Goal: Task Accomplishment & Management: Use online tool/utility

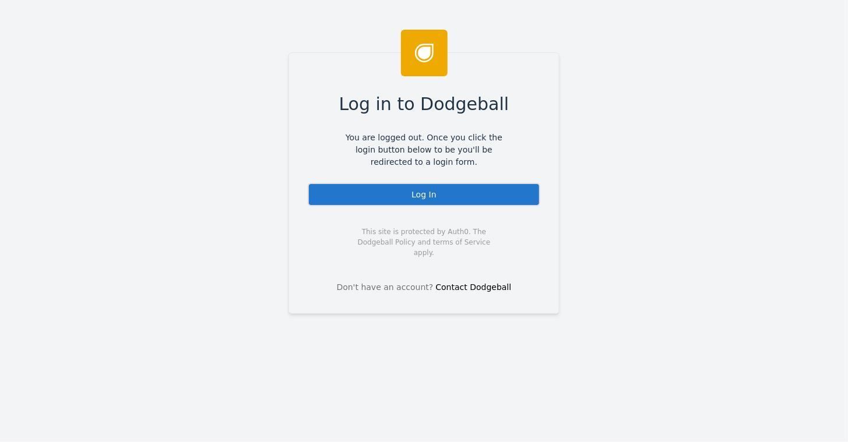
click at [413, 191] on div "Log In" at bounding box center [424, 194] width 232 height 23
click at [423, 198] on div "Log In" at bounding box center [424, 194] width 232 height 23
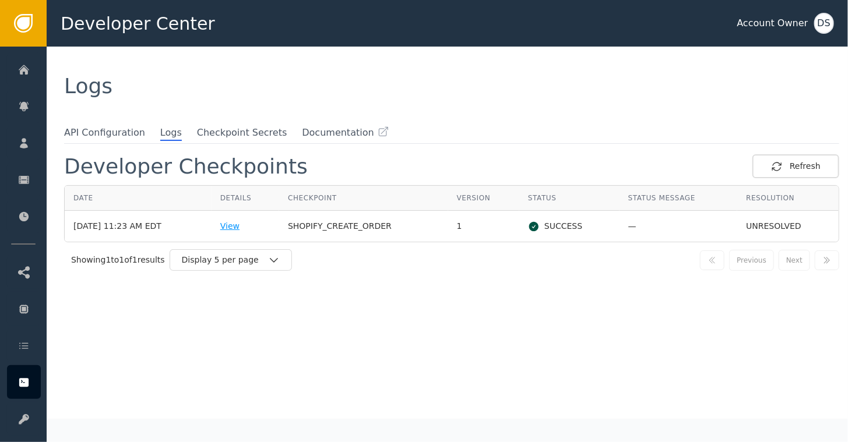
click at [249, 227] on div "View" at bounding box center [245, 226] width 50 height 12
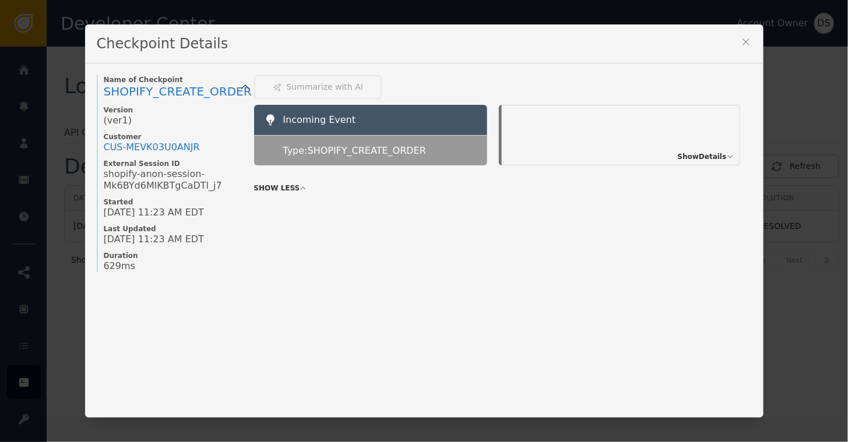
click at [693, 157] on span "Show Details" at bounding box center [702, 156] width 49 height 10
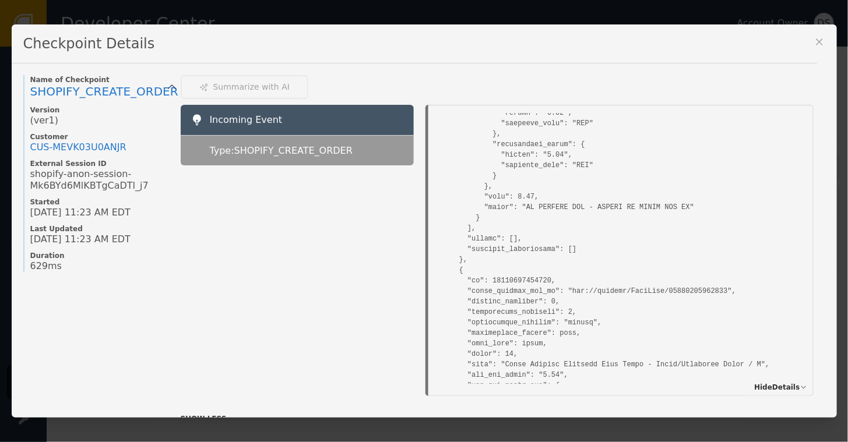
scroll to position [4952, 0]
click at [820, 41] on icon at bounding box center [819, 42] width 6 height 6
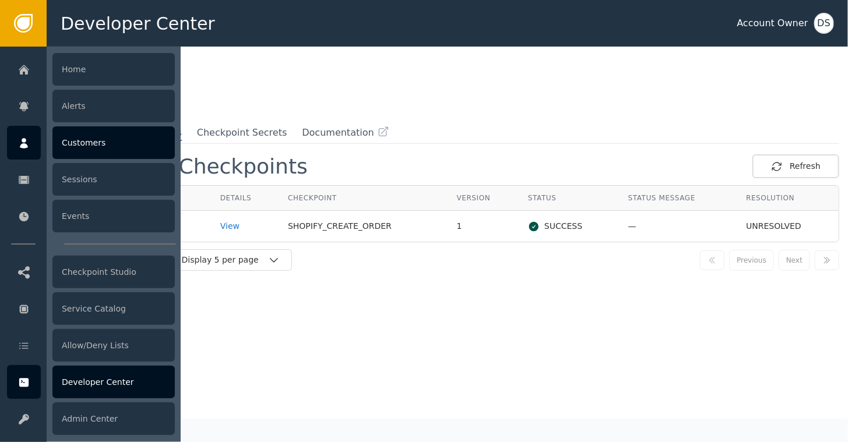
click at [17, 138] on div at bounding box center [24, 143] width 34 height 34
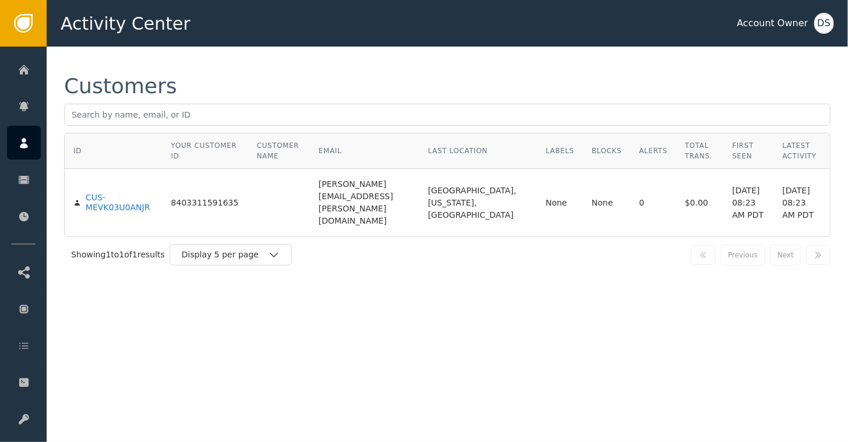
click at [380, 79] on div "Customers" at bounding box center [447, 86] width 766 height 21
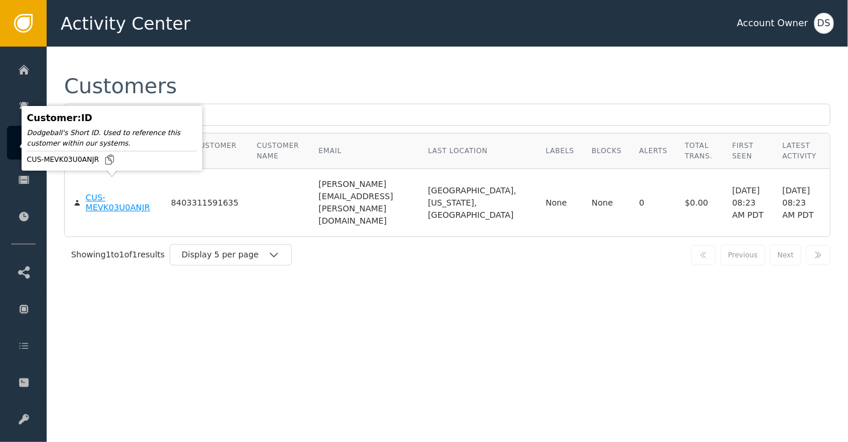
click at [102, 193] on div "CUS-MEVK03U0ANJR" at bounding box center [120, 203] width 68 height 20
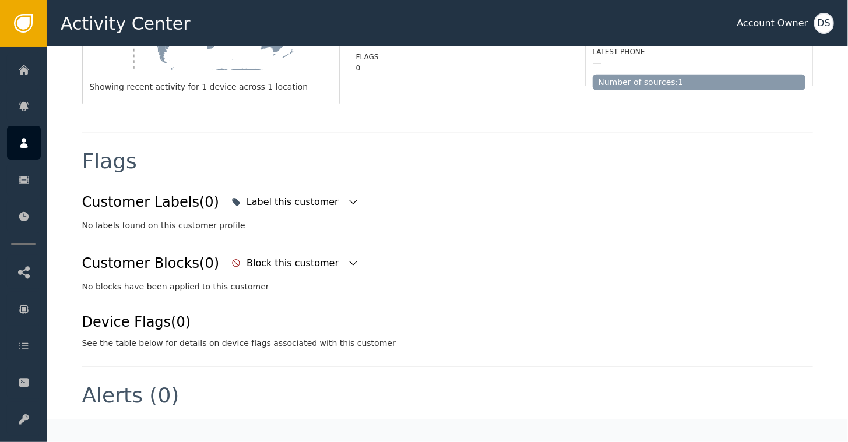
scroll to position [58, 0]
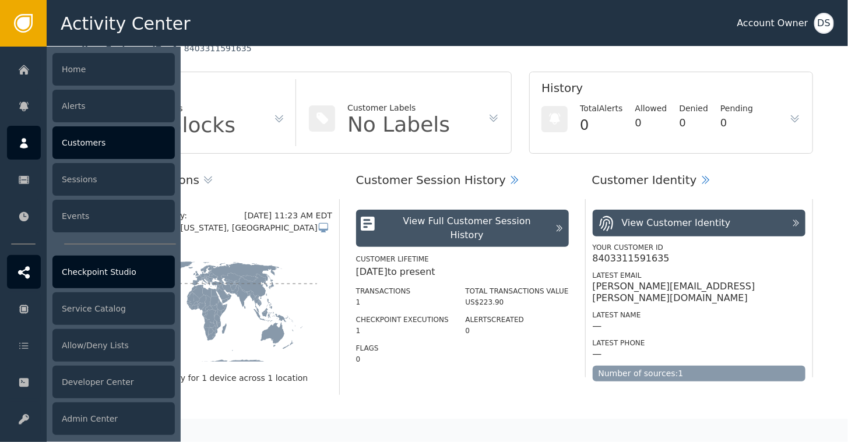
click at [115, 272] on div "Checkpoint Studio" at bounding box center [113, 272] width 122 height 33
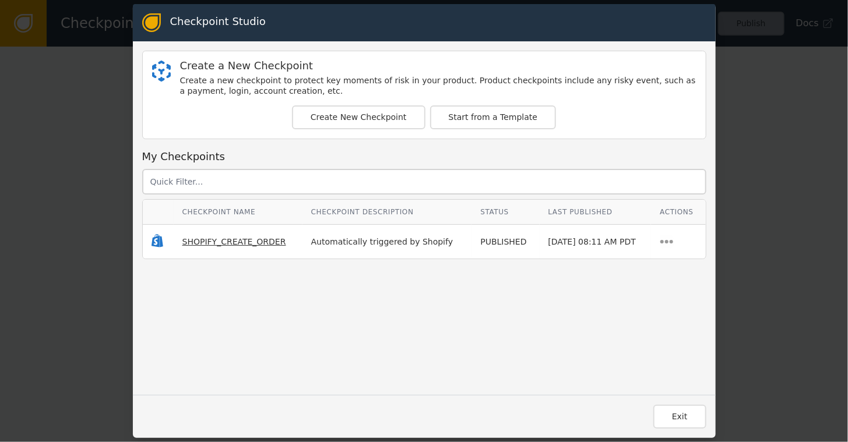
click at [221, 242] on span "SHOPIFY_CREATE_ORDER" at bounding box center [234, 241] width 104 height 9
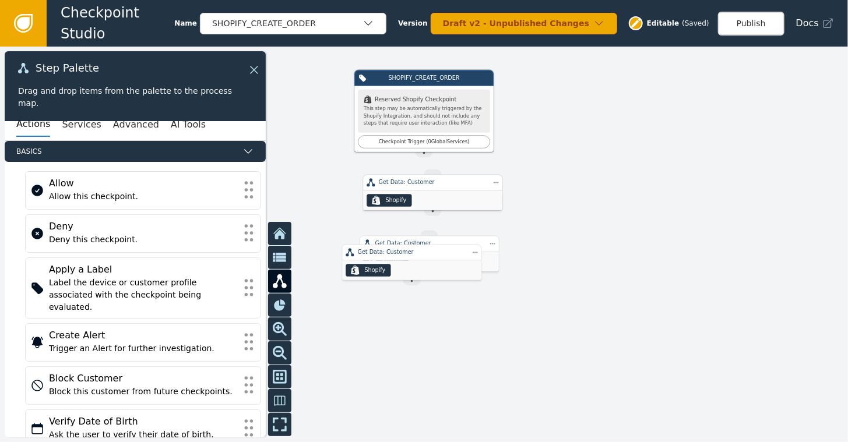
drag, startPoint x: 394, startPoint y: 251, endPoint x: 403, endPoint y: 207, distance: 45.3
click at [403, 207] on div ".shopify-icon_svg__st0{fill:currentColor} Shopify" at bounding box center [388, 200] width 45 height 13
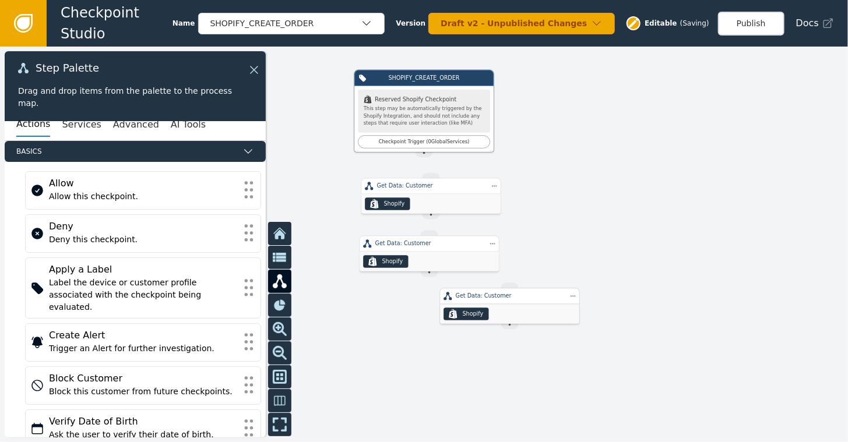
drag, startPoint x: 406, startPoint y: 264, endPoint x: 479, endPoint y: 329, distance: 97.8
click at [484, 324] on div ".shopify-icon_svg__st0{fill:currentColor} Shopify" at bounding box center [509, 314] width 139 height 20
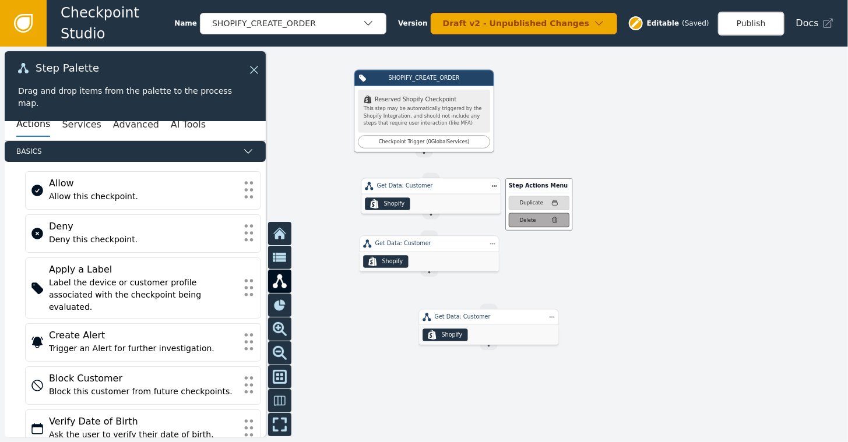
click at [524, 223] on button "Delete" at bounding box center [539, 220] width 61 height 15
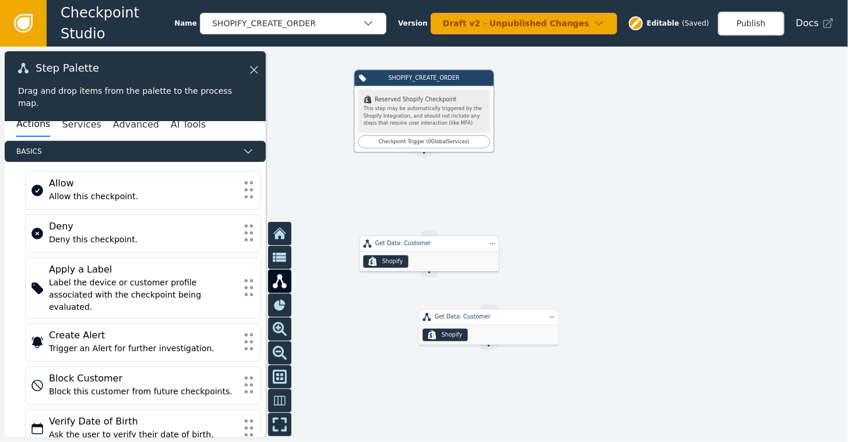
click at [399, 263] on div "Shopify" at bounding box center [392, 262] width 21 height 8
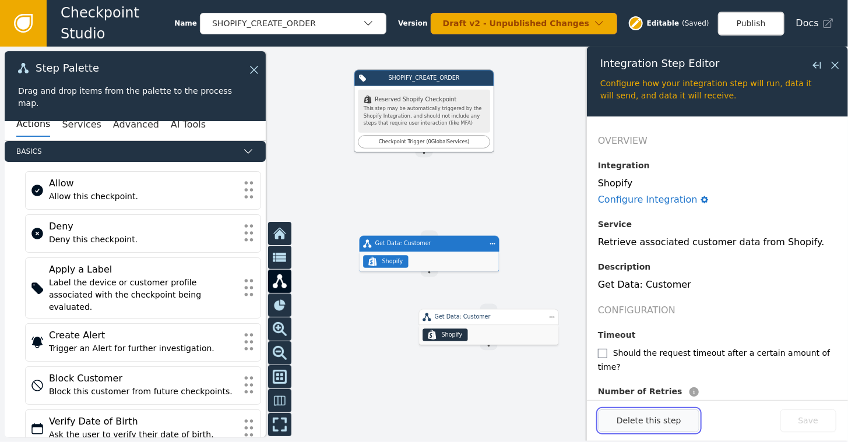
click at [659, 419] on button "Delete this step" at bounding box center [648, 421] width 101 height 23
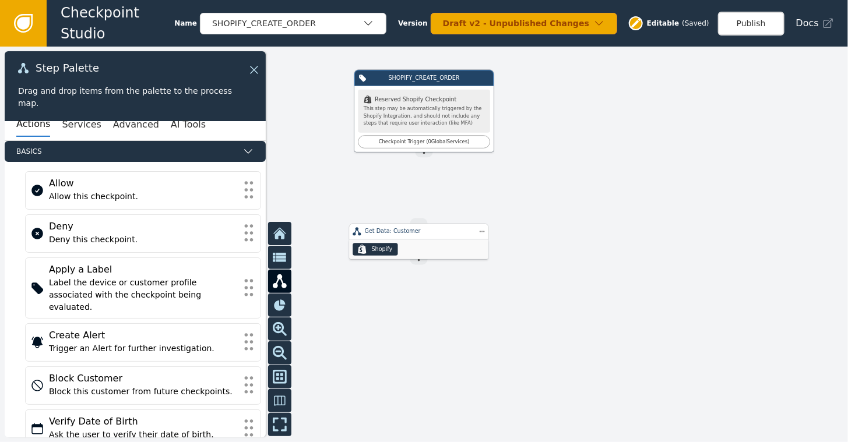
drag, startPoint x: 466, startPoint y: 317, endPoint x: 394, endPoint y: 223, distance: 118.2
click at [394, 227] on div "Get Data: Customer" at bounding box center [419, 231] width 108 height 8
drag, startPoint x: 422, startPoint y: 150, endPoint x: 418, endPoint y: 215, distance: 64.8
click at [424, 215] on div "Target Handle for step INTEGRATION_SERVICE--Get Data: Customer Get Data: Custom…" at bounding box center [678, 188] width 509 height 237
click at [77, 121] on button "Services" at bounding box center [81, 124] width 39 height 24
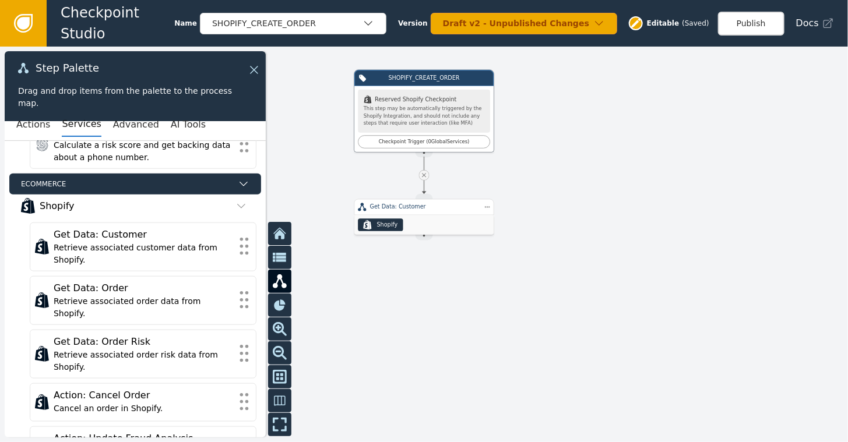
scroll to position [492, 0]
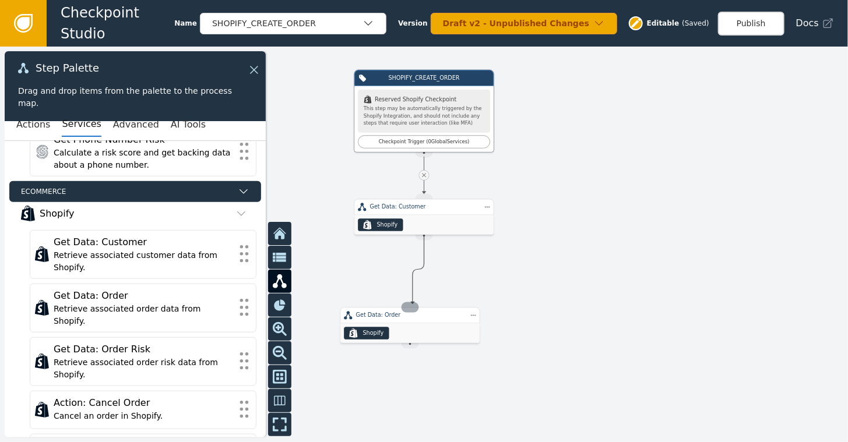
drag, startPoint x: 425, startPoint y: 236, endPoint x: 413, endPoint y: 304, distance: 69.4
click at [424, 304] on div "Target Handle for step INTEGRATION_SERVICE--Get Data: Customer Get Data: Custom…" at bounding box center [678, 188] width 509 height 237
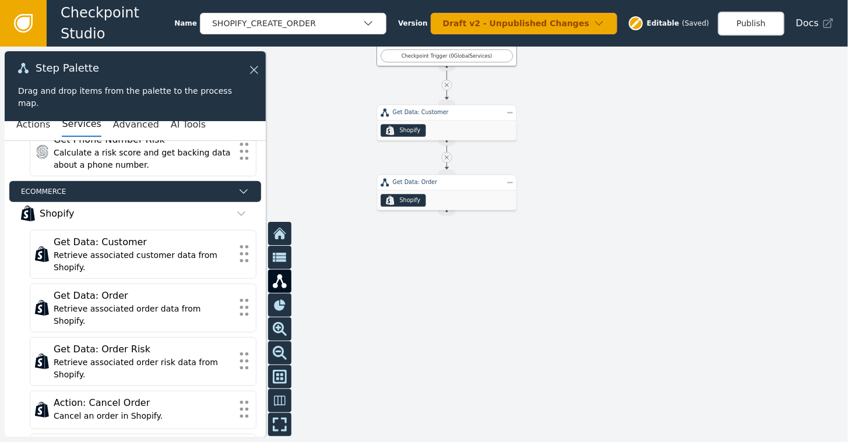
drag, startPoint x: 577, startPoint y: 298, endPoint x: 600, endPoint y: 200, distance: 100.5
click at [600, 200] on div at bounding box center [424, 245] width 848 height 396
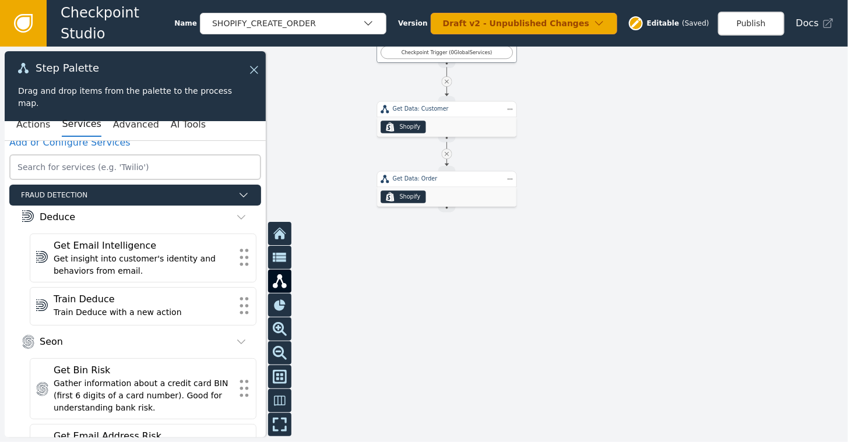
scroll to position [0, 0]
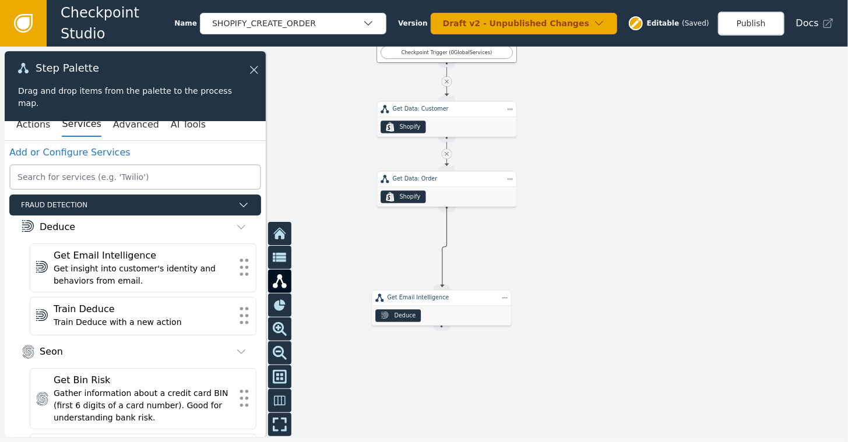
drag, startPoint x: 445, startPoint y: 206, endPoint x: 442, endPoint y: 287, distance: 81.0
click at [447, 209] on div "Target Handle for step INTEGRATION_SERVICE--Get Data: Customer Get Data: Custom…" at bounding box center [701, 90] width 509 height 237
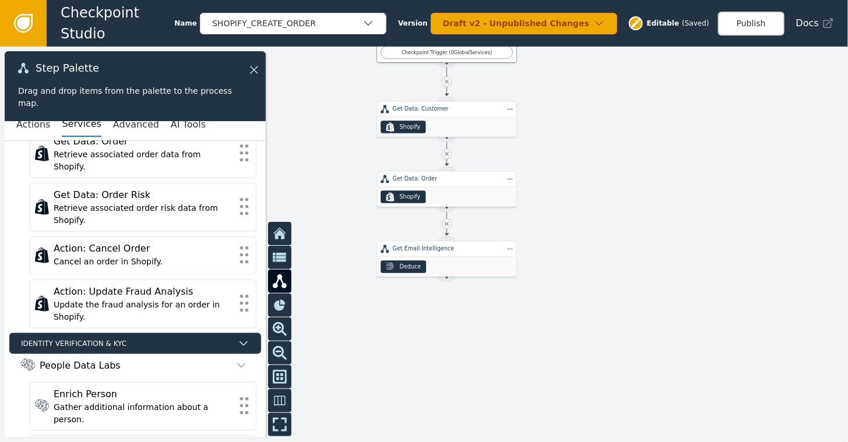
scroll to position [658, 0]
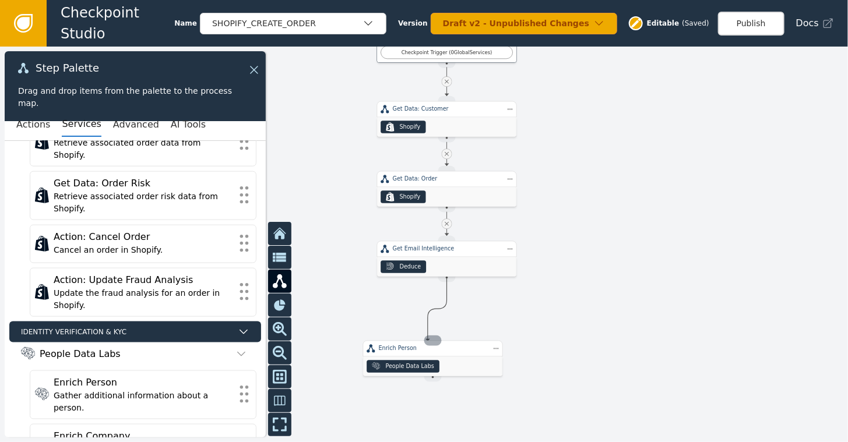
drag, startPoint x: 449, startPoint y: 277, endPoint x: 428, endPoint y: 341, distance: 67.4
click at [447, 209] on div "Target Handle for step INTEGRATION_SERVICE--Get Data: Customer Get Data: Custom…" at bounding box center [701, 90] width 509 height 237
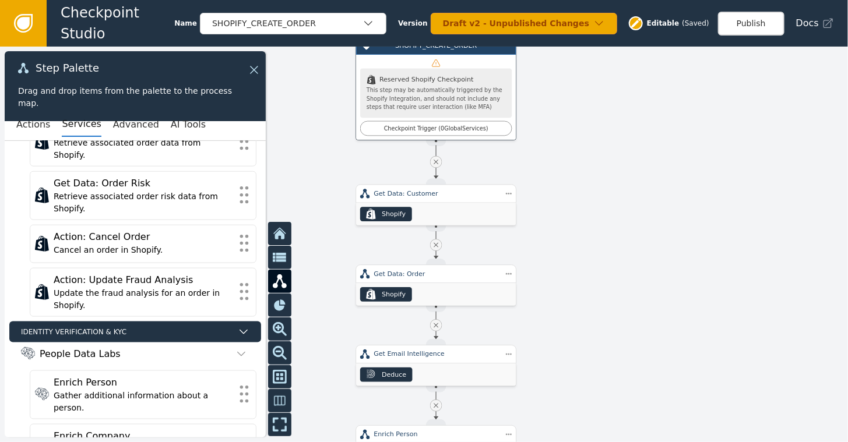
drag, startPoint x: 649, startPoint y: 150, endPoint x: 661, endPoint y: 265, distance: 116.0
click at [661, 265] on div at bounding box center [424, 245] width 848 height 396
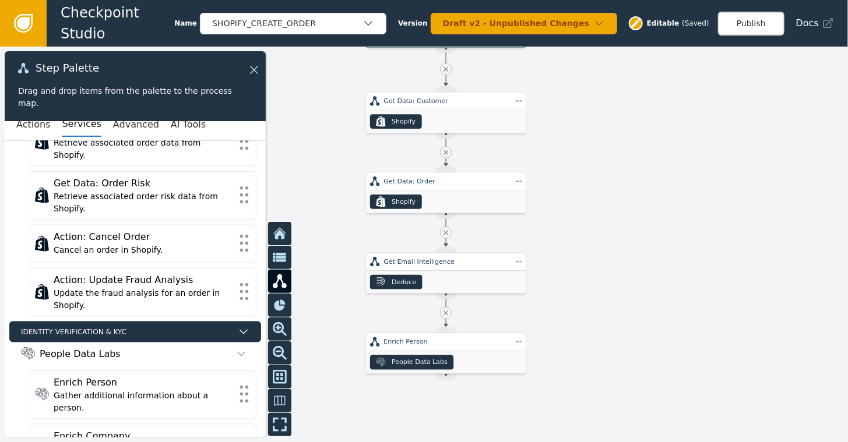
drag, startPoint x: 714, startPoint y: 122, endPoint x: 724, endPoint y: 29, distance: 93.2
click at [724, 1] on div "Checkpoint Studio Name SHOPIFY_CREATE_ORDER Version Draft v2 - Unpublished Chan…" at bounding box center [424, 0] width 848 height 1
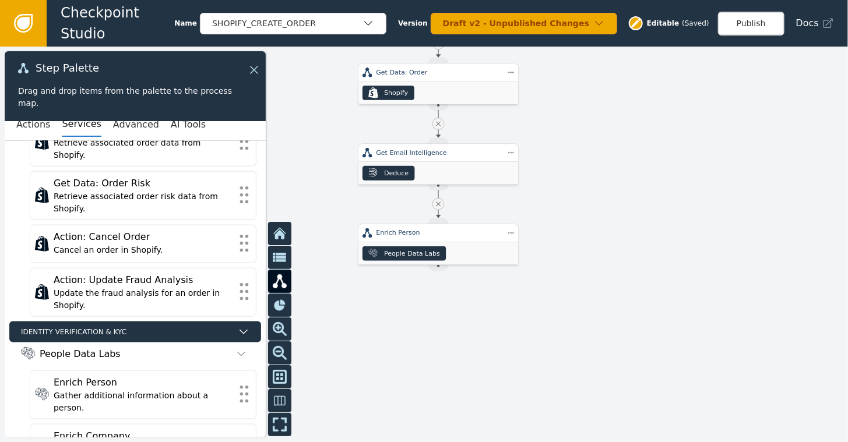
drag, startPoint x: 703, startPoint y: 201, endPoint x: 696, endPoint y: 92, distance: 109.2
click at [696, 92] on div at bounding box center [424, 245] width 848 height 396
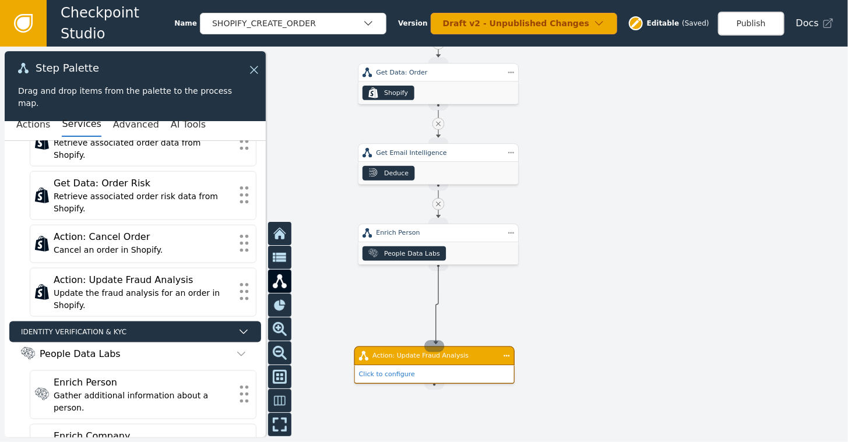
drag, startPoint x: 440, startPoint y: 263, endPoint x: 436, endPoint y: 344, distance: 81.7
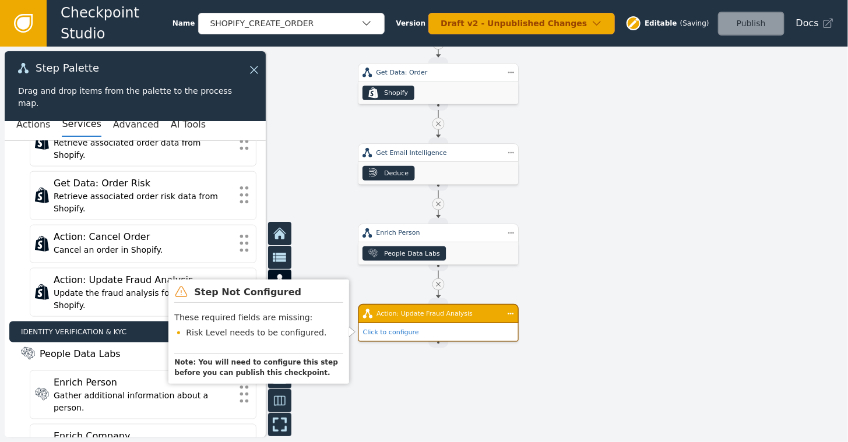
click at [435, 319] on div "Action: Update Fraud Analysis" at bounding box center [438, 313] width 161 height 19
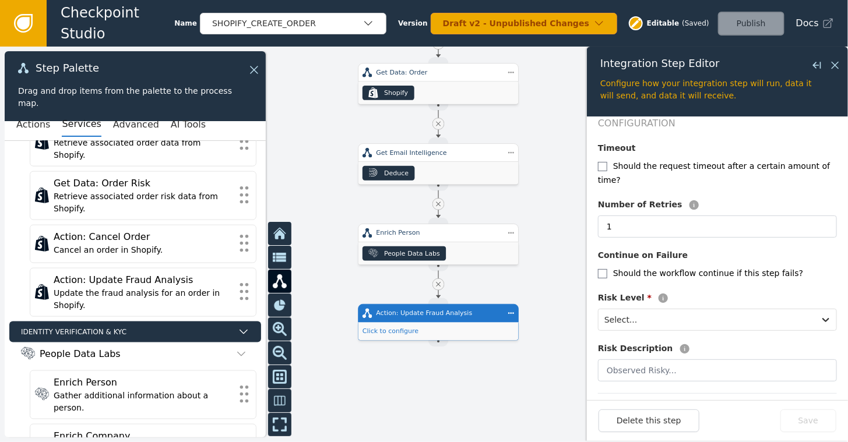
scroll to position [202, 0]
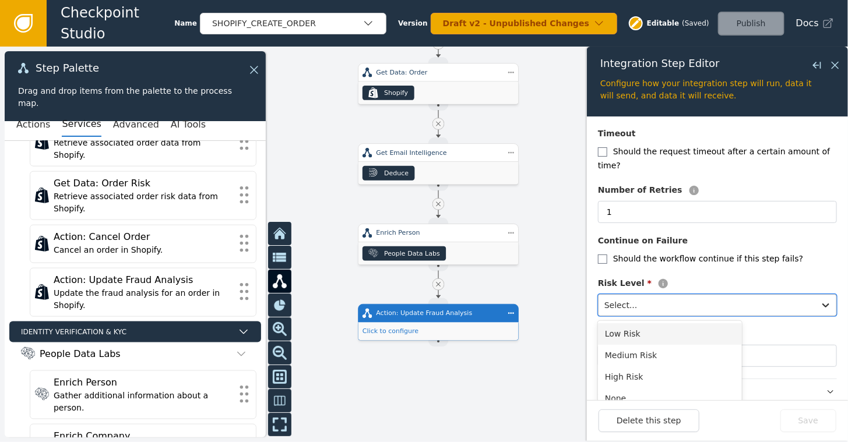
click at [820, 299] on icon at bounding box center [826, 305] width 12 height 12
click at [632, 345] on div "Medium Risk" at bounding box center [670, 356] width 144 height 22
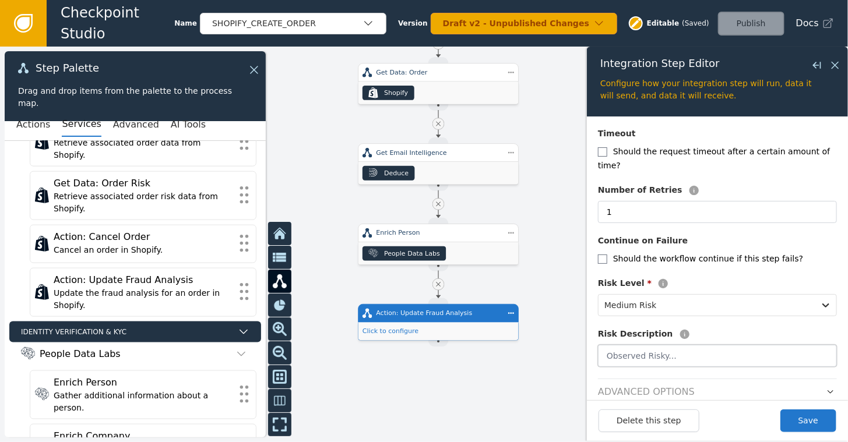
click at [667, 345] on input "text" at bounding box center [717, 356] width 239 height 22
type input "C"
type input "Observed Cassidy!"
click at [791, 157] on div "Should the request timeout after a certain amount of time?" at bounding box center [717, 158] width 239 height 28
click at [813, 418] on button "Save" at bounding box center [808, 421] width 56 height 23
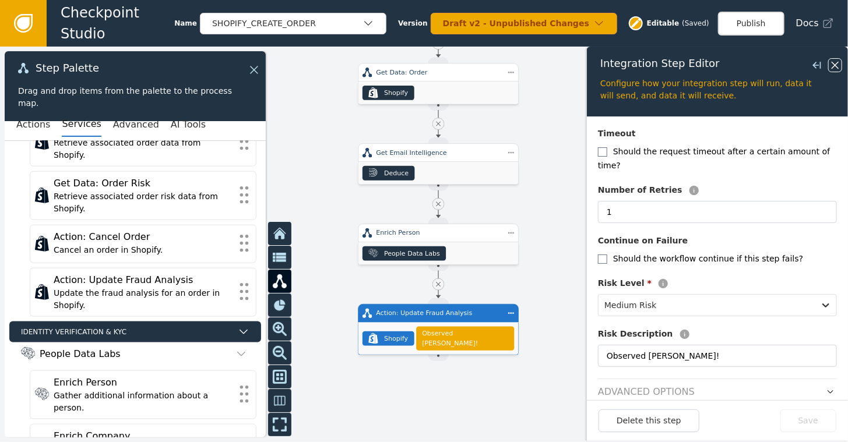
click at [838, 66] on icon at bounding box center [835, 65] width 13 height 13
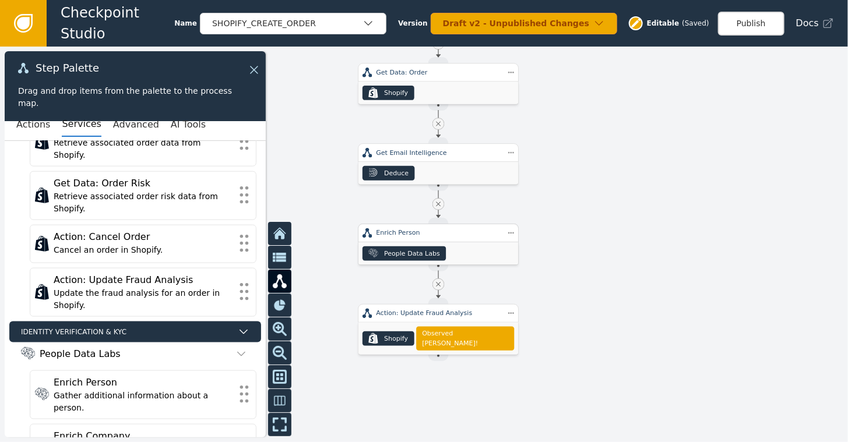
click at [429, 251] on div "People Data Labs" at bounding box center [412, 254] width 56 height 10
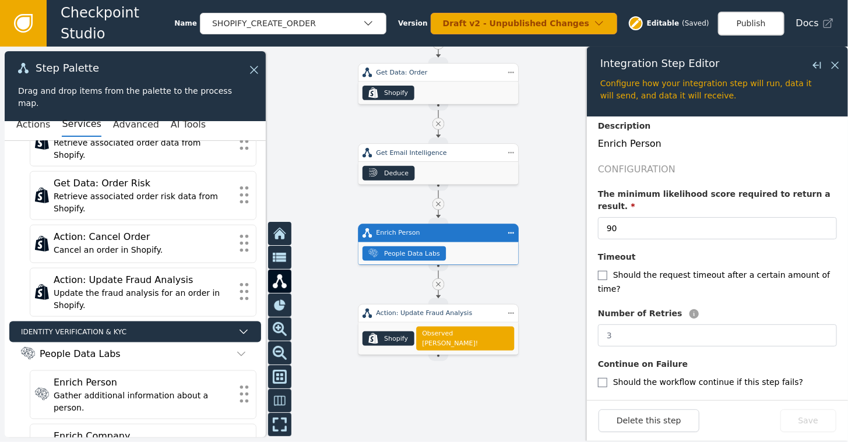
scroll to position [151, 0]
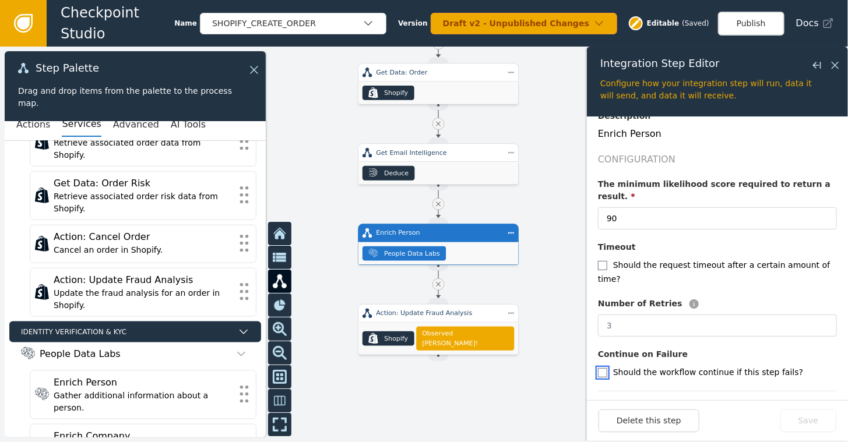
click at [605, 368] on input "checkbox" at bounding box center [602, 372] width 9 height 9
checkbox input "true"
click at [820, 418] on button "Save" at bounding box center [808, 421] width 56 height 23
click at [415, 167] on div "Deduce" at bounding box center [438, 173] width 160 height 23
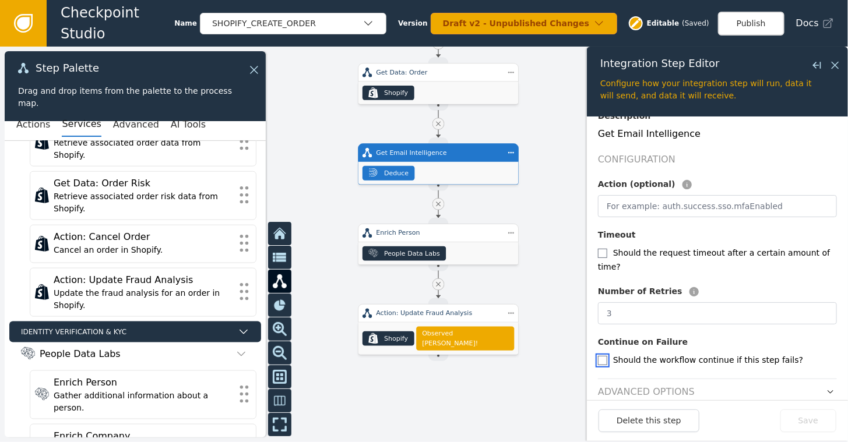
click at [598, 356] on input "checkbox" at bounding box center [602, 360] width 9 height 9
checkbox input "true"
click at [805, 421] on button "Save" at bounding box center [808, 421] width 56 height 23
click at [831, 62] on icon at bounding box center [835, 65] width 13 height 13
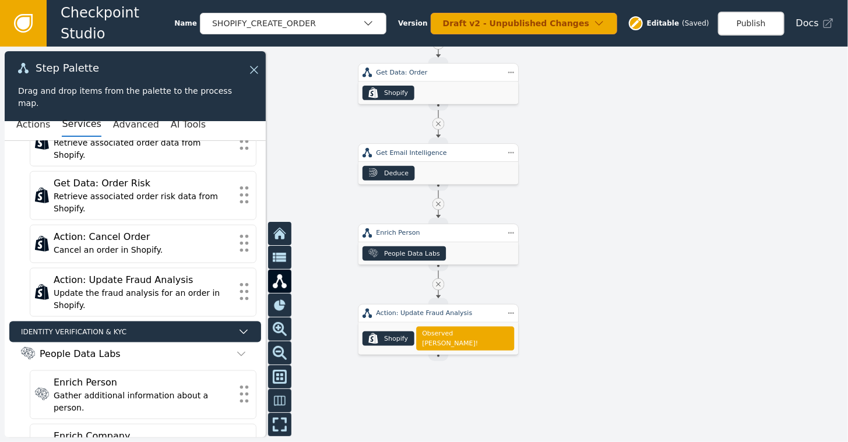
click at [731, 224] on div at bounding box center [424, 245] width 848 height 396
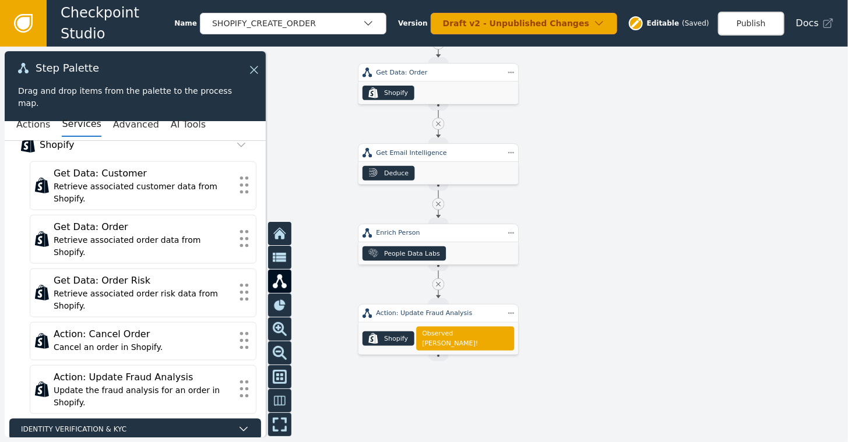
scroll to position [545, 0]
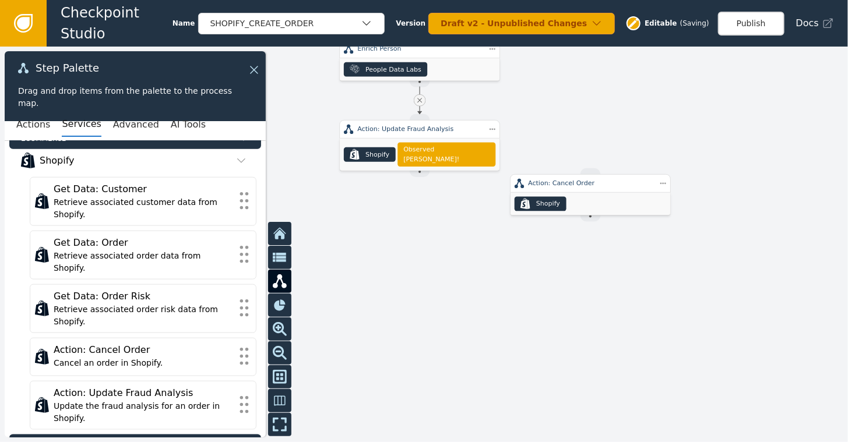
drag, startPoint x: 713, startPoint y: 296, endPoint x: 697, endPoint y: 105, distance: 191.7
click at [697, 105] on div at bounding box center [424, 245] width 848 height 396
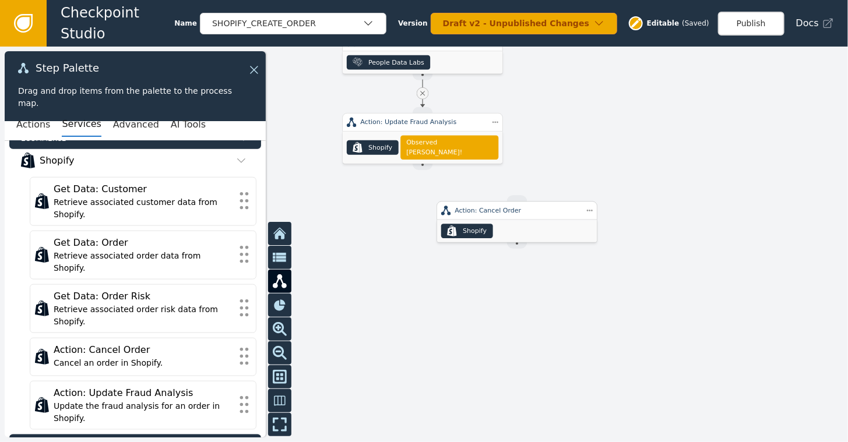
drag, startPoint x: 587, startPoint y: 192, endPoint x: 498, endPoint y: 227, distance: 95.2
click at [498, 227] on div ".shopify-icon_svg__st0{fill:currentColor} Shopify" at bounding box center [517, 231] width 160 height 23
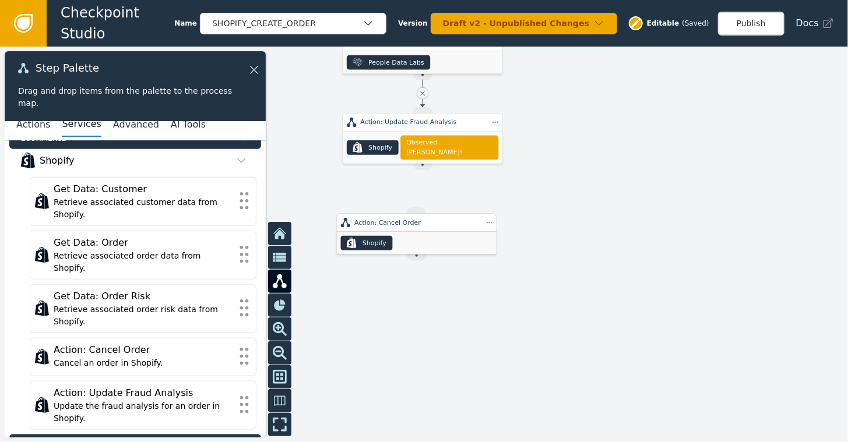
drag, startPoint x: 513, startPoint y: 224, endPoint x: 425, endPoint y: 235, distance: 88.7
click at [425, 235] on div ".shopify-icon_svg__st0{fill:currentColor} Shopify" at bounding box center [417, 243] width 160 height 23
click at [751, 26] on button "Publish" at bounding box center [751, 24] width 66 height 24
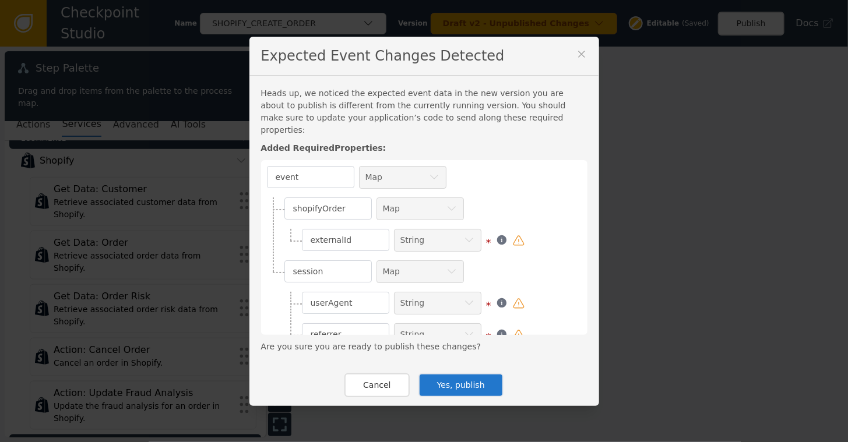
click at [454, 380] on button "Yes, publish" at bounding box center [460, 385] width 85 height 24
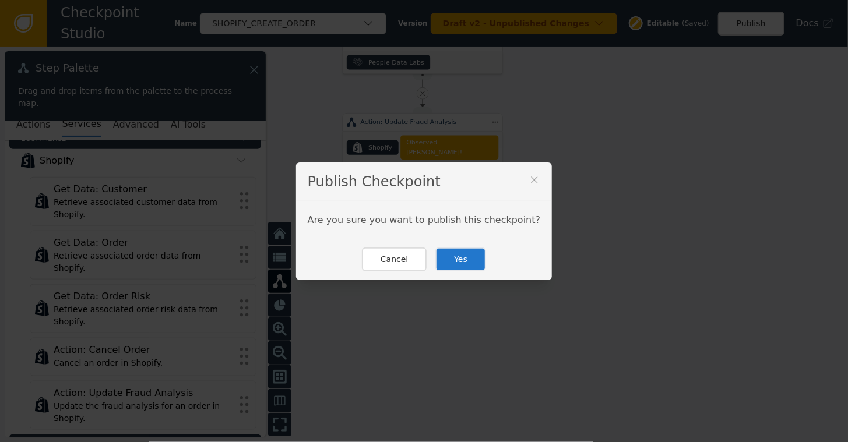
click at [453, 267] on button "Yes" at bounding box center [460, 260] width 51 height 24
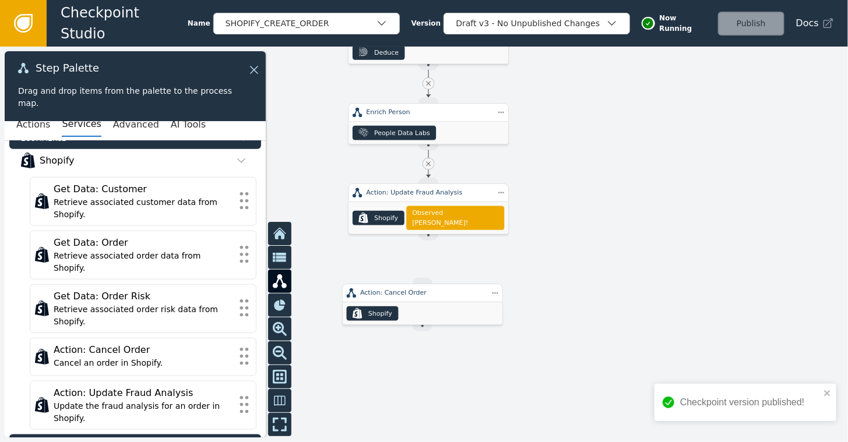
drag, startPoint x: 597, startPoint y: 115, endPoint x: 602, endPoint y: 186, distance: 70.7
click at [602, 186] on div at bounding box center [424, 245] width 848 height 396
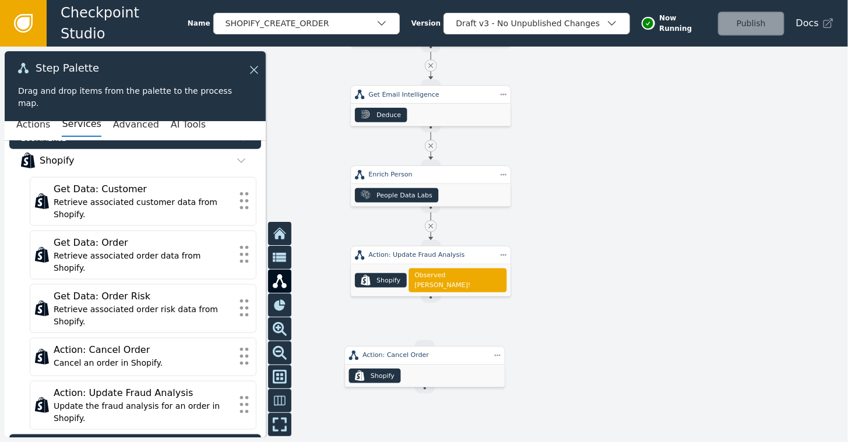
drag, startPoint x: 602, startPoint y: 186, endPoint x: 605, endPoint y: 248, distance: 62.4
click at [605, 248] on div at bounding box center [424, 245] width 848 height 396
drag, startPoint x: 429, startPoint y: 290, endPoint x: 425, endPoint y: 348, distance: 58.4
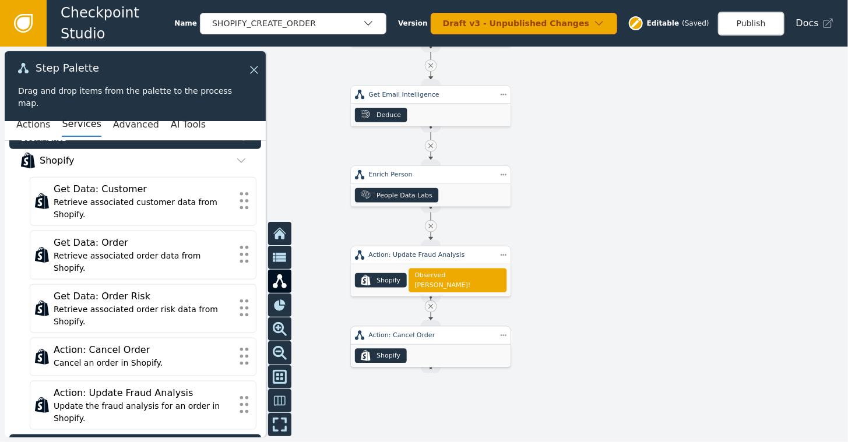
click at [425, 346] on div ".shopify-icon_svg__st0{fill:currentColor} Shopify" at bounding box center [431, 356] width 160 height 23
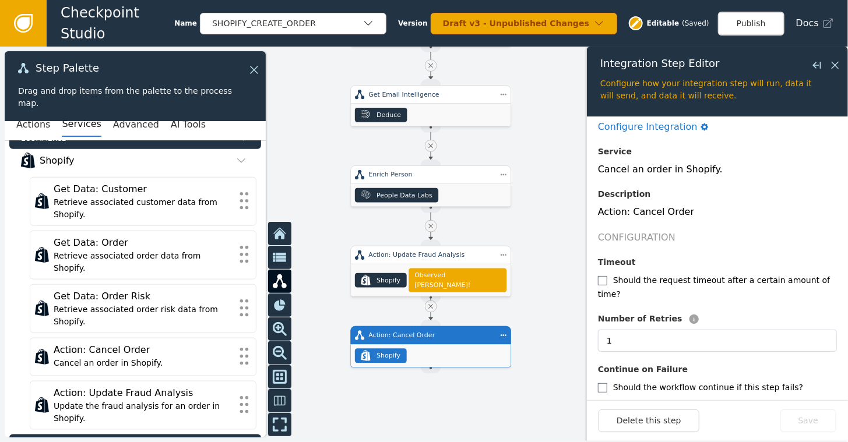
scroll to position [101, 0]
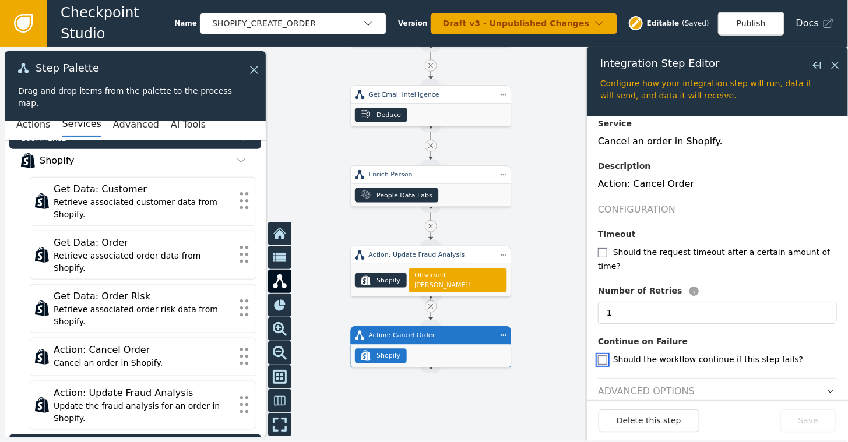
click at [602, 355] on input "checkbox" at bounding box center [602, 359] width 9 height 9
checkbox input "true"
click at [812, 418] on button "Save" at bounding box center [808, 421] width 56 height 23
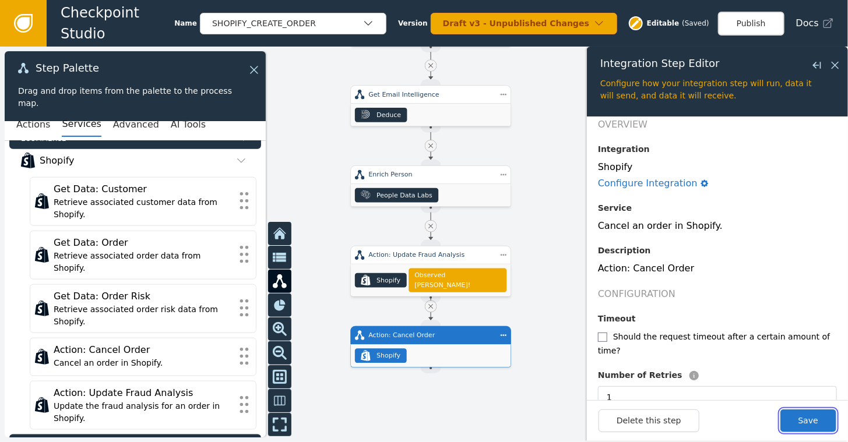
scroll to position [0, 0]
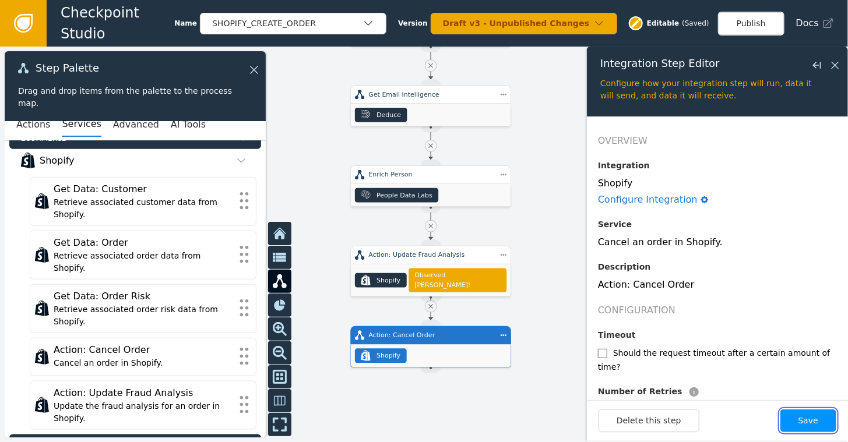
click at [806, 411] on button "Save" at bounding box center [808, 421] width 56 height 23
click at [834, 68] on icon at bounding box center [835, 65] width 13 height 13
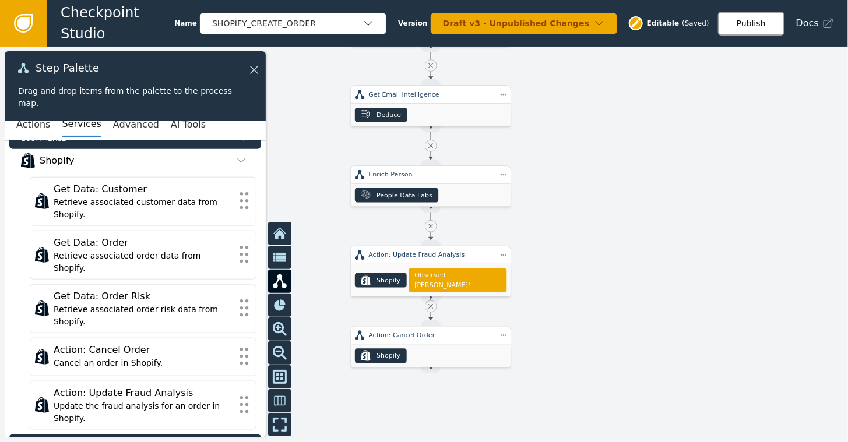
click at [754, 29] on button "Publish" at bounding box center [751, 24] width 66 height 24
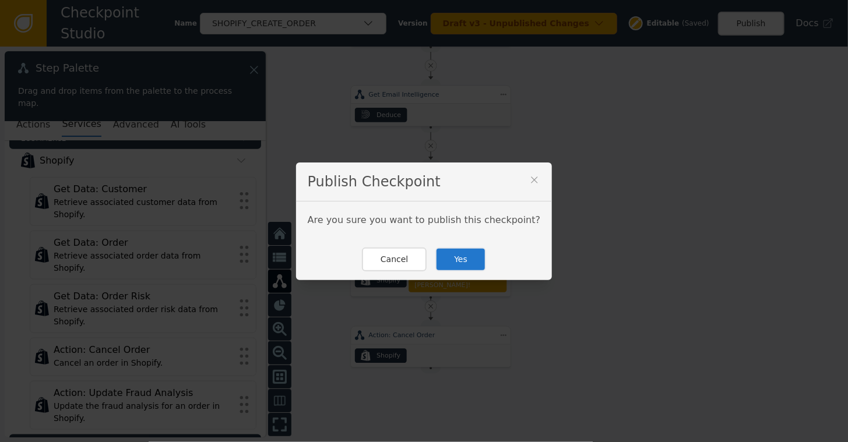
click at [451, 255] on button "Yes" at bounding box center [460, 260] width 51 height 24
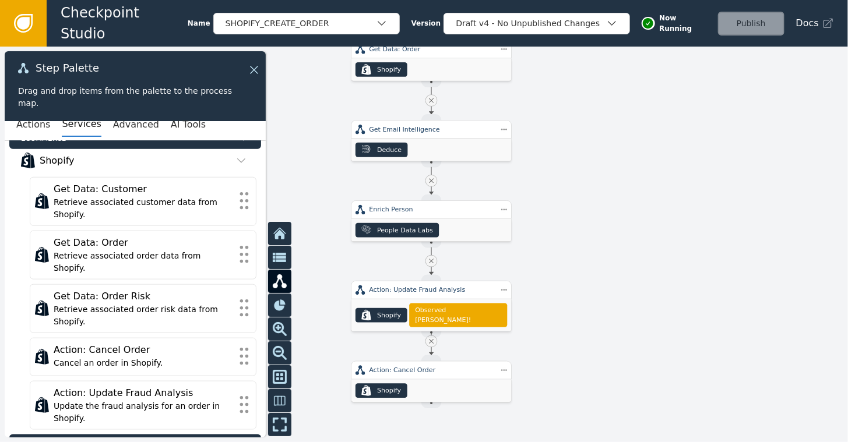
drag, startPoint x: 604, startPoint y: 157, endPoint x: 605, endPoint y: 192, distance: 35.0
click at [605, 192] on div at bounding box center [424, 245] width 848 height 396
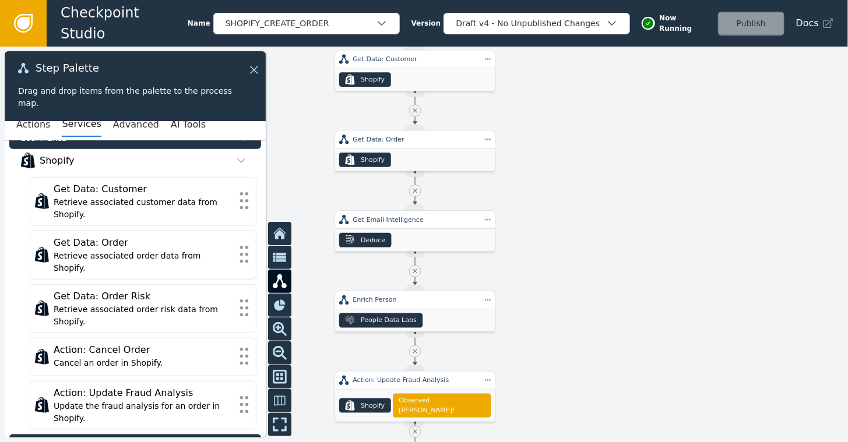
drag, startPoint x: 605, startPoint y: 192, endPoint x: 588, endPoint y: 283, distance: 91.8
click at [588, 283] on div at bounding box center [424, 245] width 848 height 396
click at [18, 22] on icon at bounding box center [23, 23] width 13 height 13
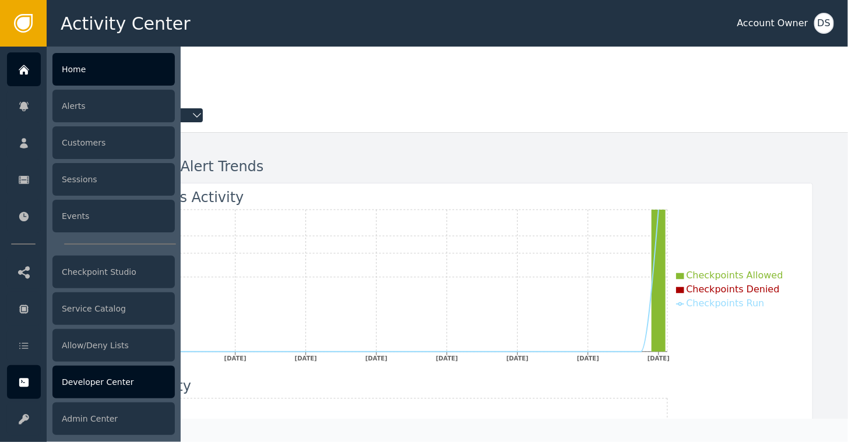
click at [98, 387] on div "Developer Center" at bounding box center [113, 382] width 122 height 33
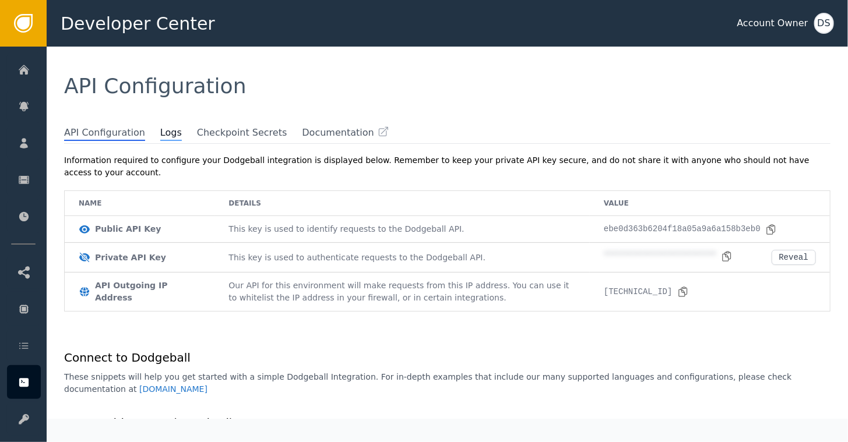
click at [160, 133] on span "Logs" at bounding box center [171, 133] width 22 height 15
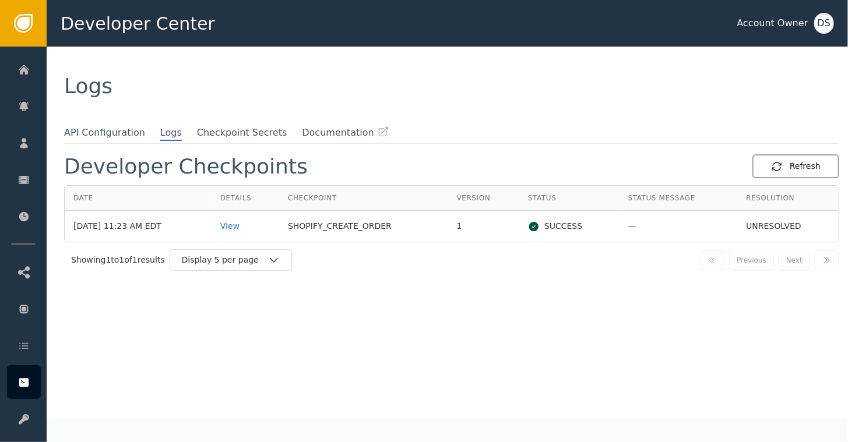
click at [796, 165] on div "Refresh" at bounding box center [796, 166] width 50 height 12
click at [247, 222] on div "View" at bounding box center [245, 226] width 50 height 12
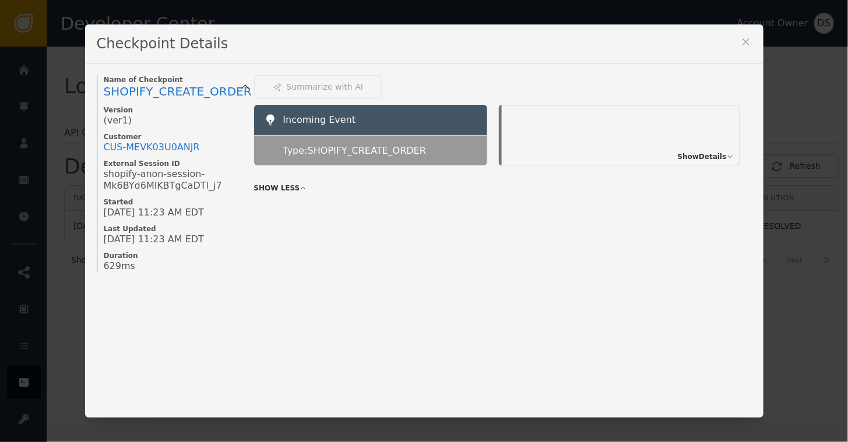
click at [703, 153] on span "Show Details" at bounding box center [702, 156] width 49 height 10
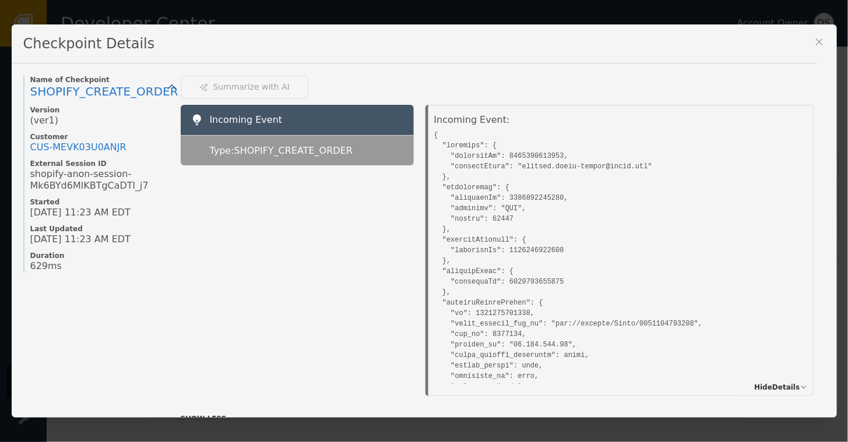
click at [818, 40] on icon at bounding box center [819, 42] width 12 height 12
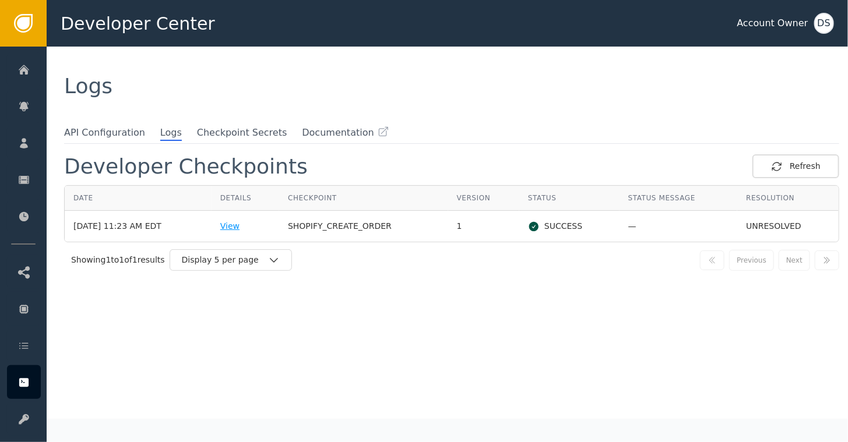
click at [244, 227] on div "View" at bounding box center [245, 226] width 50 height 12
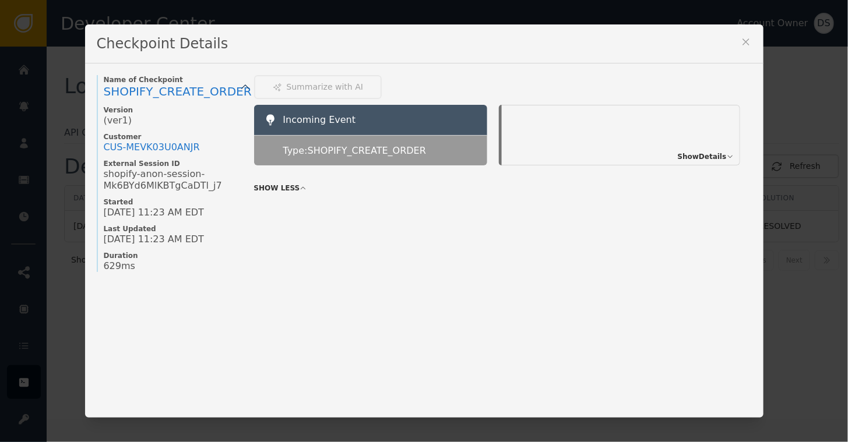
click at [740, 41] on icon at bounding box center [746, 42] width 12 height 12
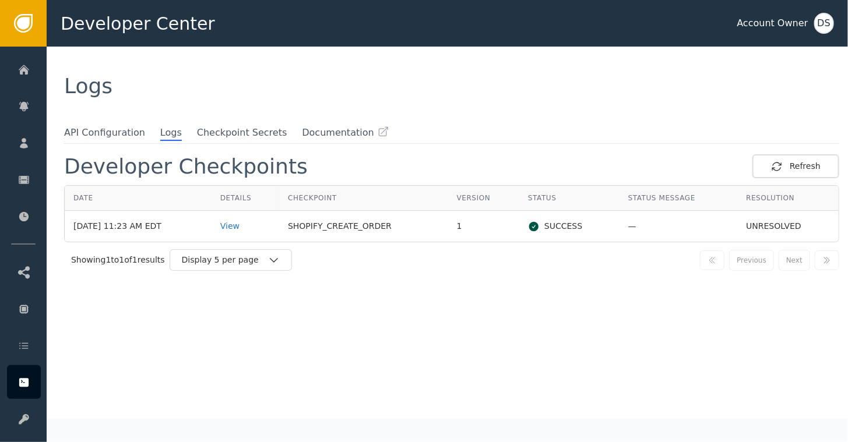
click at [478, 108] on div "Logs" at bounding box center [447, 86] width 801 height 79
click at [797, 165] on div "Refresh" at bounding box center [796, 166] width 50 height 12
click at [242, 228] on div "View" at bounding box center [245, 226] width 50 height 12
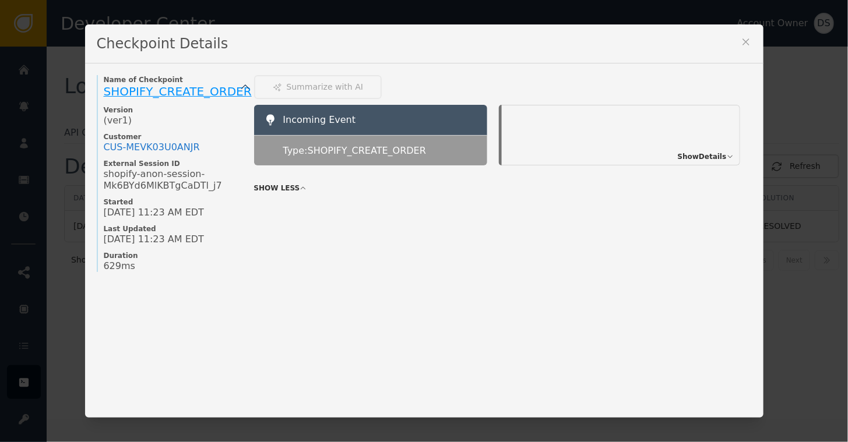
click at [191, 91] on span "SHOPIFY_CREATE_ORDER" at bounding box center [178, 91] width 148 height 14
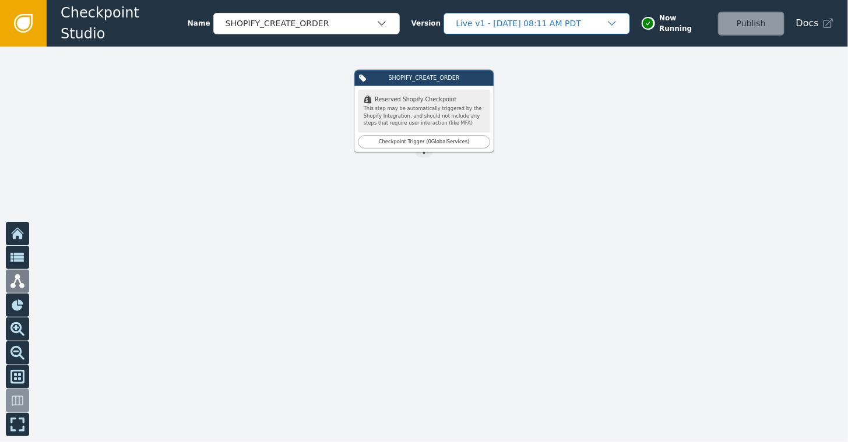
click at [478, 23] on div "Live v1 - Aug 28, 2025, 08:11 AM PDT" at bounding box center [531, 23] width 150 height 12
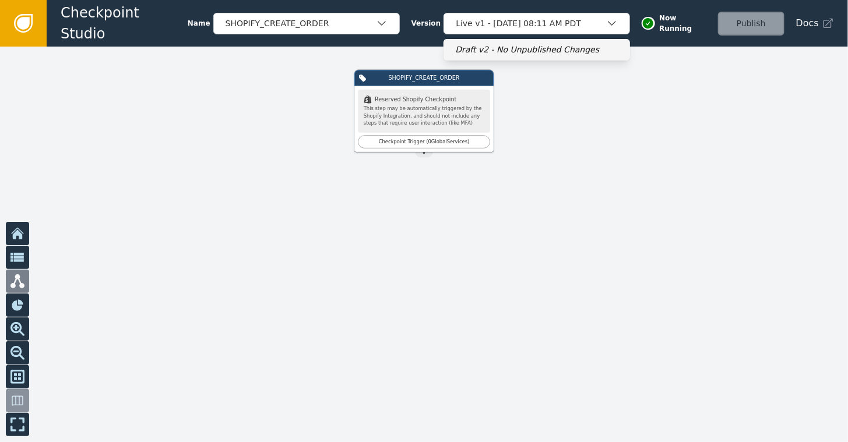
click at [476, 45] on div "Draft v2 - No Unpublished Changes" at bounding box center [536, 50] width 163 height 12
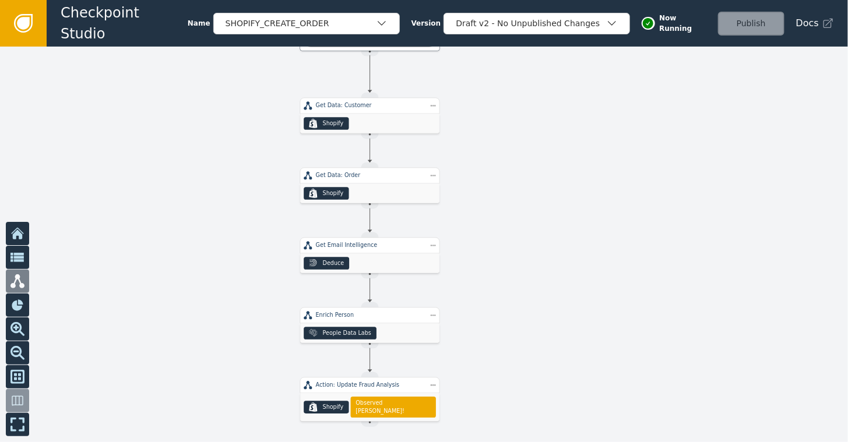
drag, startPoint x: 620, startPoint y: 172, endPoint x: 560, endPoint y: 68, distance: 119.8
click at [563, 68] on div at bounding box center [424, 245] width 848 height 396
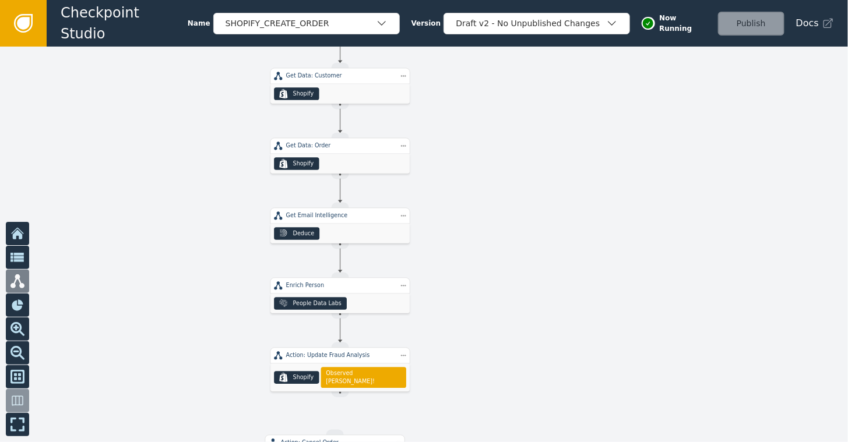
drag, startPoint x: 581, startPoint y: 138, endPoint x: 555, endPoint y: 113, distance: 35.9
click at [555, 113] on div at bounding box center [424, 245] width 848 height 396
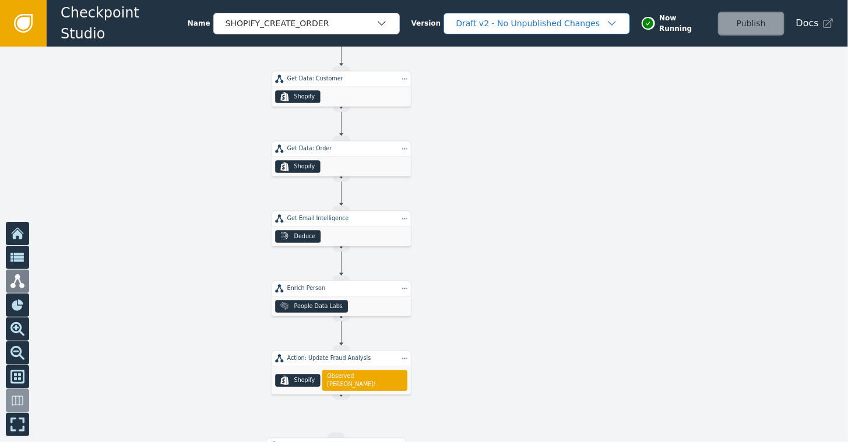
click at [478, 24] on div "Draft v2 - No Unpublished Changes" at bounding box center [531, 23] width 150 height 12
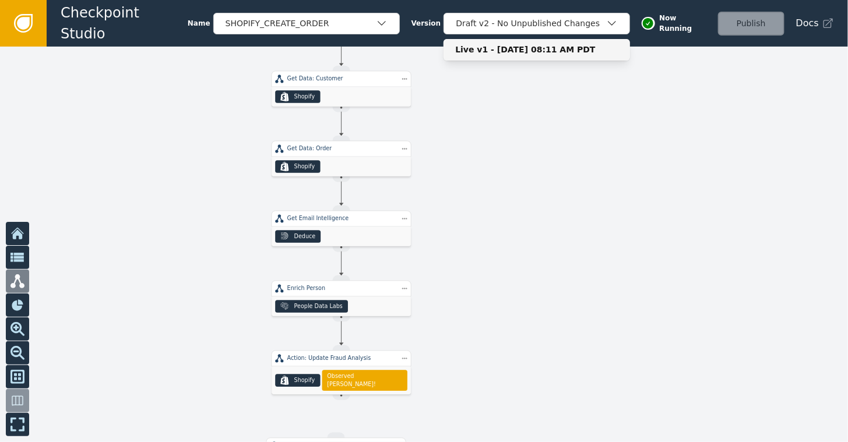
click at [474, 51] on div "Live v1 - Aug 28, 2025, 08:11 AM PDT" at bounding box center [536, 50] width 163 height 12
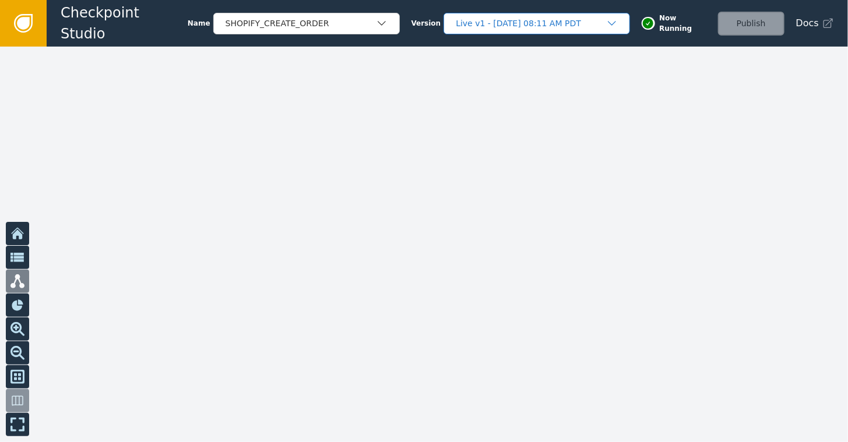
click at [474, 17] on div "Live v1 - Aug 28, 2025, 08:11 AM PDT" at bounding box center [531, 23] width 150 height 12
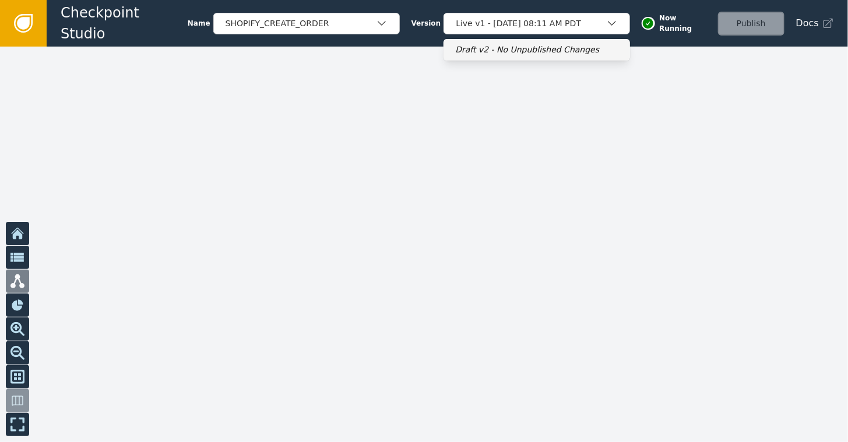
click at [479, 44] on div "Draft v2 - No Unpublished Changes" at bounding box center [536, 50] width 163 height 12
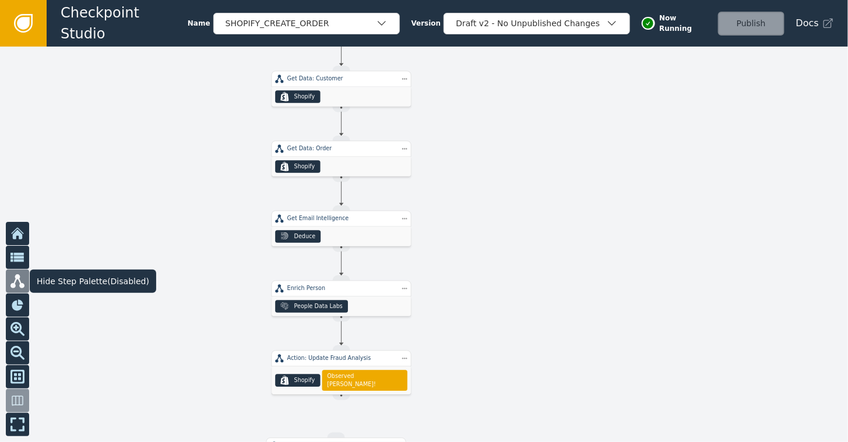
click at [16, 291] on div "Hide Step Palette (Disabled)" at bounding box center [81, 281] width 150 height 23
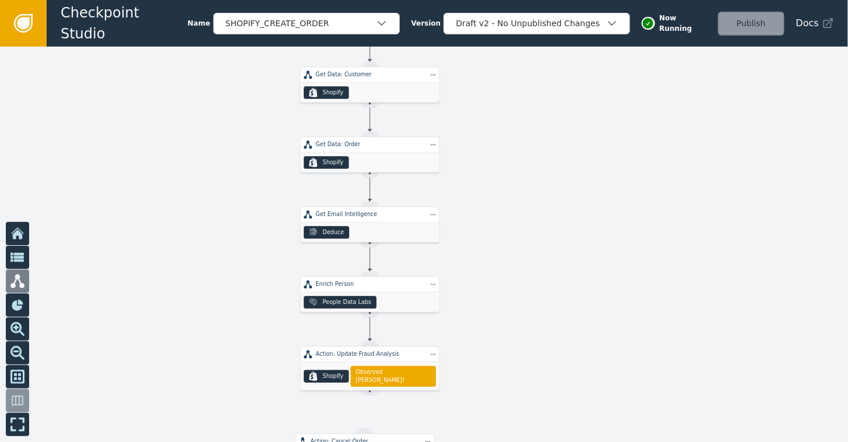
drag, startPoint x: 121, startPoint y: 168, endPoint x: 150, endPoint y: 184, distance: 32.8
click at [185, 174] on div at bounding box center [424, 245] width 848 height 396
